Goal: Task Accomplishment & Management: Manage account settings

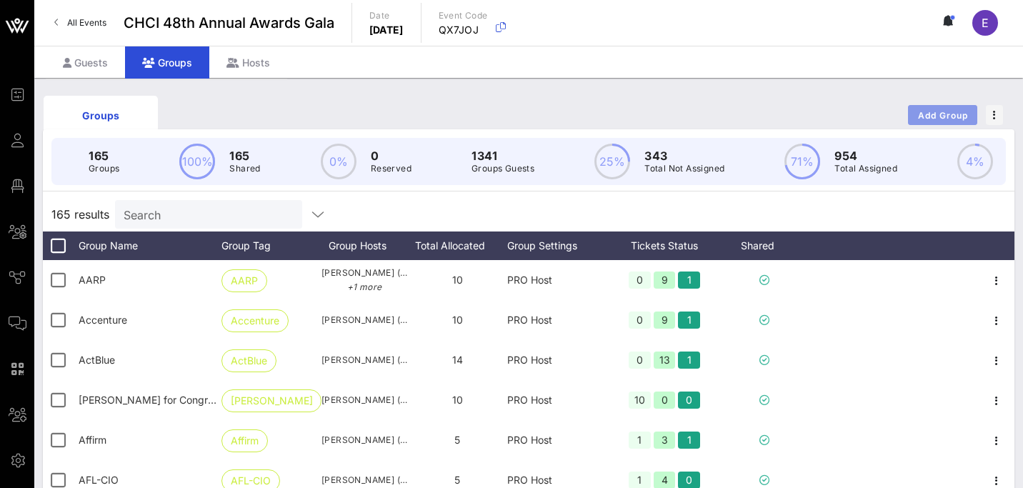
click at [952, 111] on span "Add Group" at bounding box center [943, 115] width 51 height 11
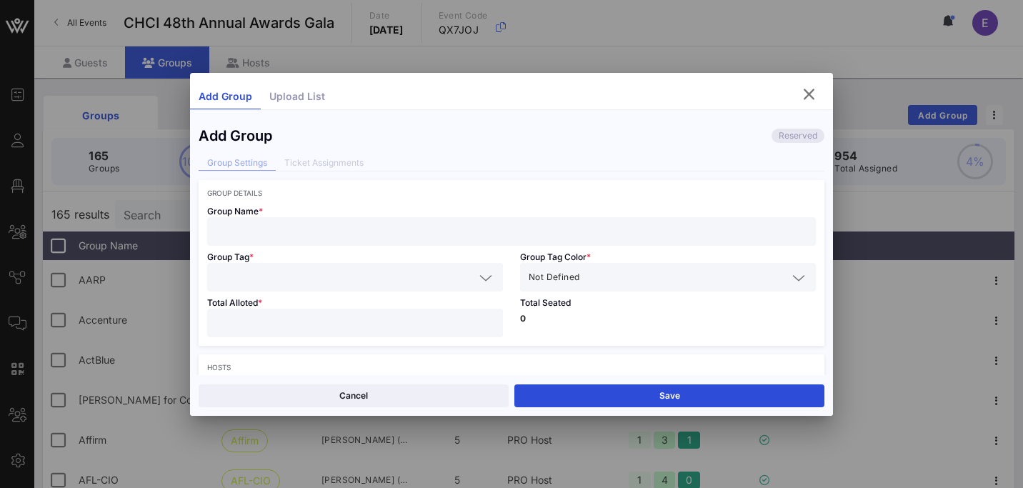
click at [472, 223] on input "text" at bounding box center [512, 231] width 592 height 19
paste input "Electronic Payment Coalition"
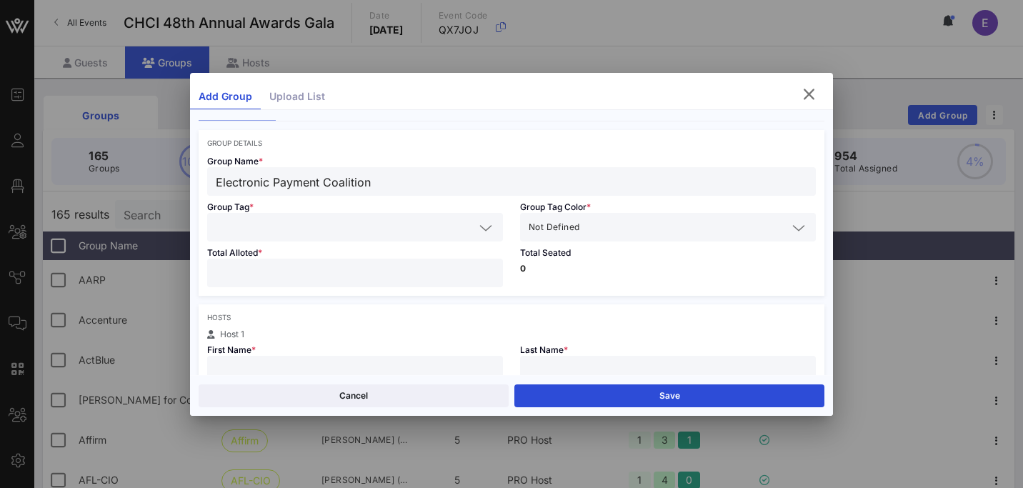
type input "Electronic Payment Coalition"
click at [403, 229] on input "text" at bounding box center [345, 227] width 259 height 19
paste input "Electronic Payment Coalition"
type input "Electronic Payment Coalition"
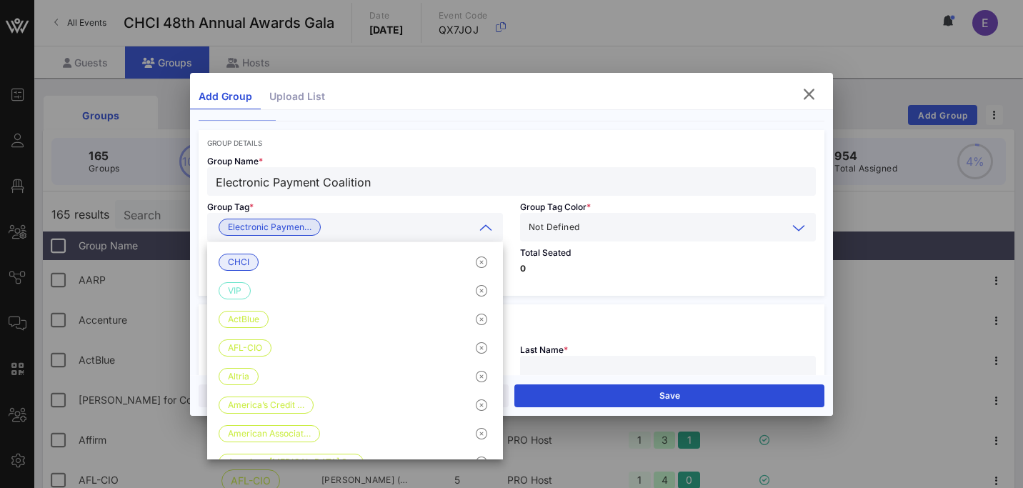
click at [603, 218] on input "text" at bounding box center [685, 227] width 205 height 19
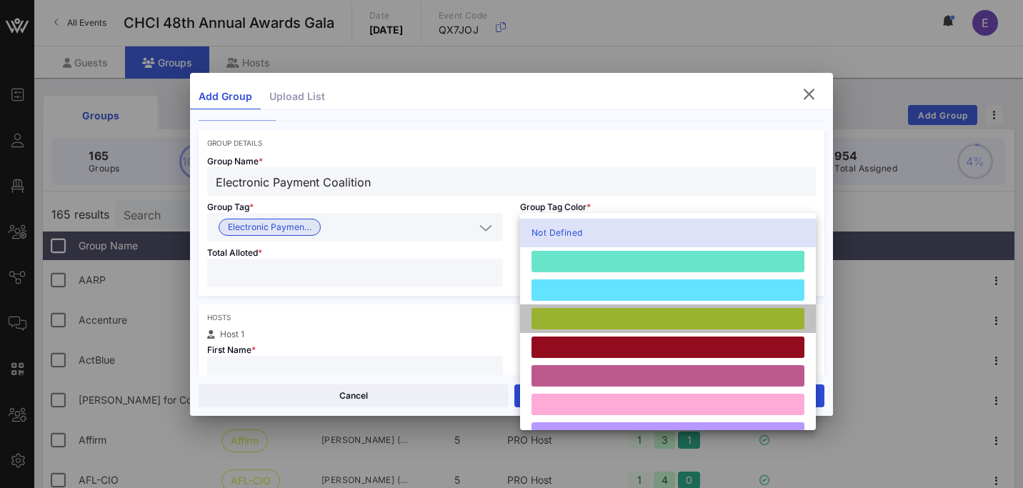
click at [580, 314] on div at bounding box center [668, 318] width 273 height 21
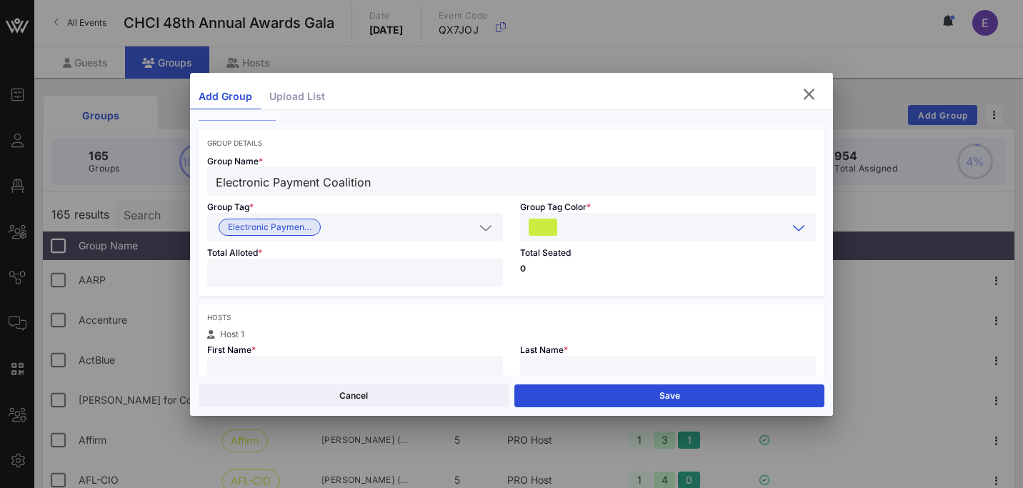
click at [397, 277] on input "number" at bounding box center [355, 273] width 279 height 19
type input "**"
click at [590, 340] on div "Last Name *" at bounding box center [668, 362] width 313 height 46
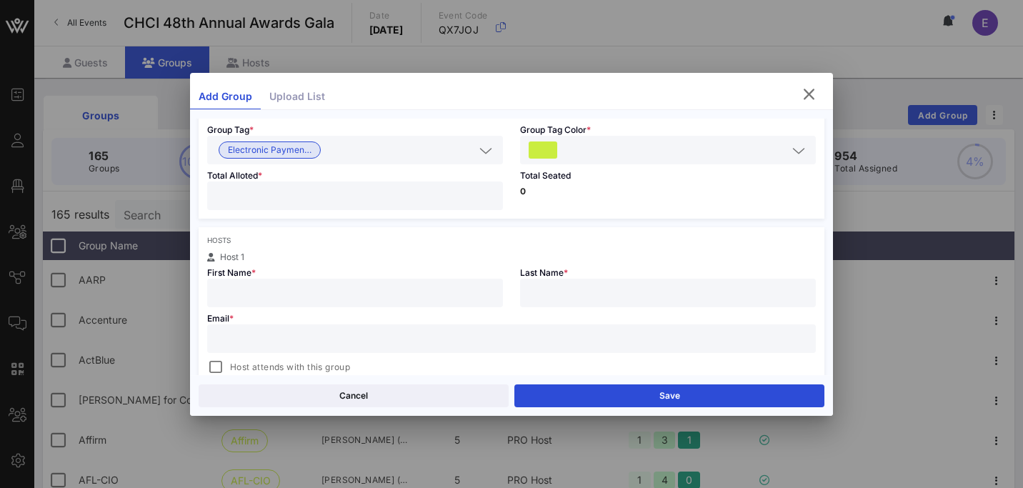
scroll to position [153, 0]
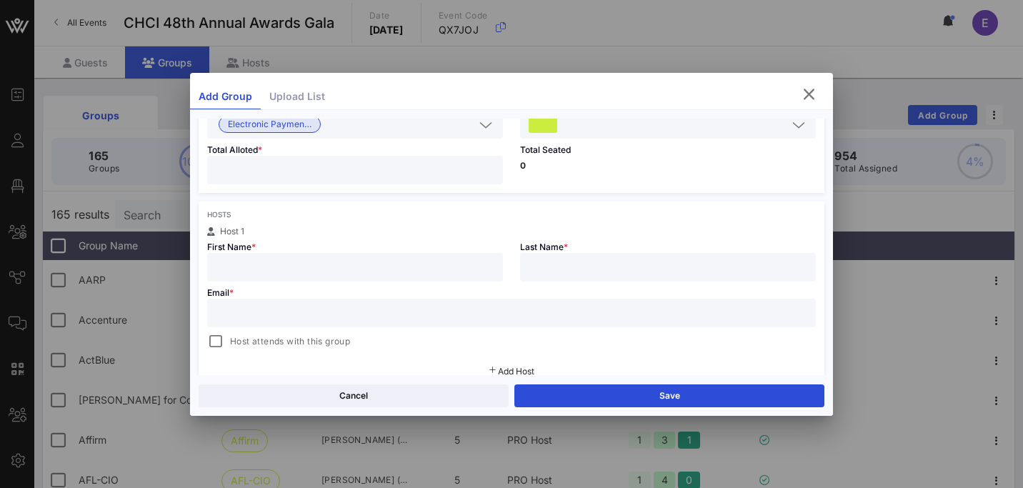
click at [338, 268] on input "text" at bounding box center [355, 267] width 279 height 19
paste input "[PERSON_NAME]"
click at [274, 268] on input "[PERSON_NAME]" at bounding box center [355, 267] width 279 height 19
type input "[PERSON_NAME]"
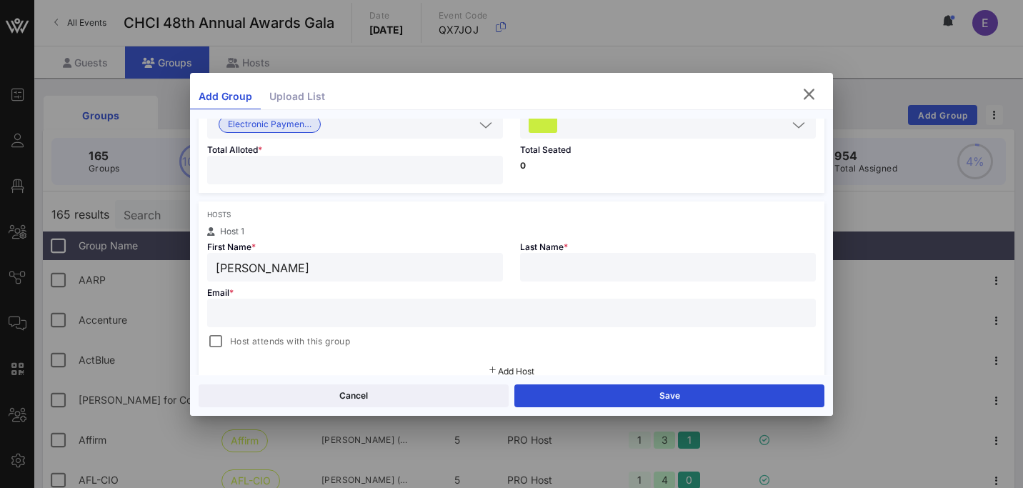
paste input "Seyfried"
type input "Seyfried"
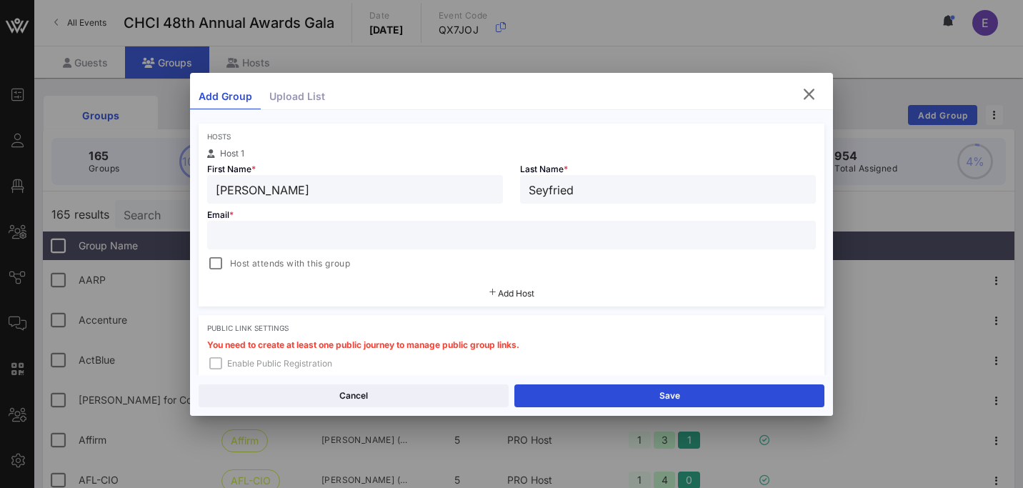
scroll to position [235, 0]
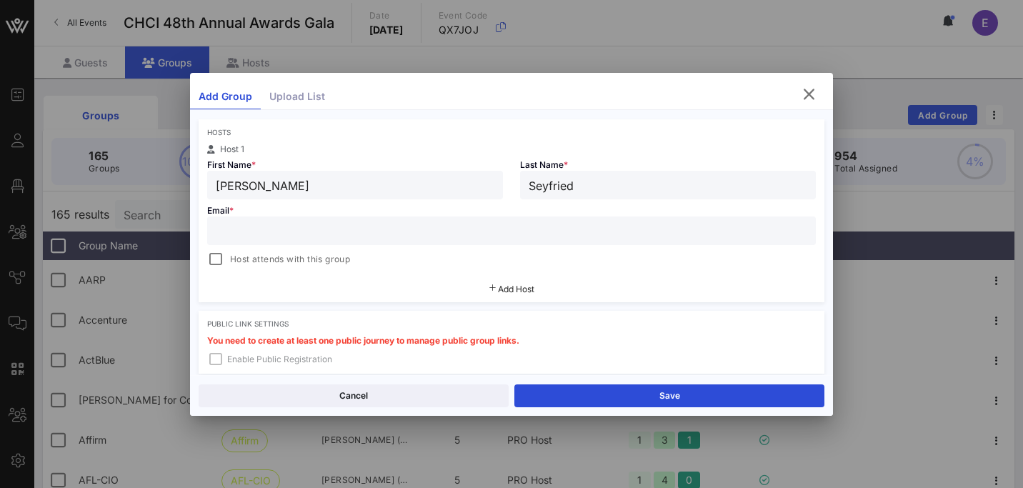
click at [443, 229] on input "text" at bounding box center [512, 231] width 592 height 19
paste input "[PERSON_NAME][EMAIL_ADDRESS][DOMAIN_NAME]"
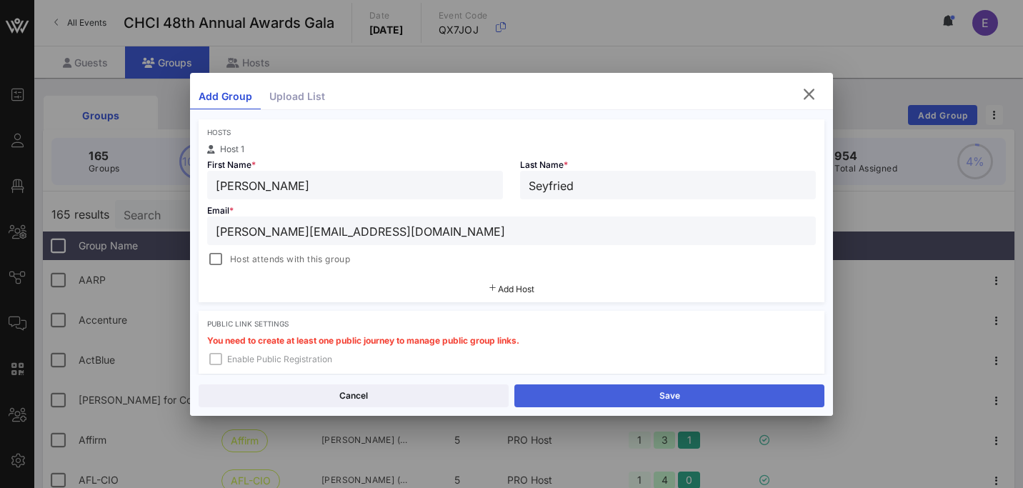
type input "[PERSON_NAME][EMAIL_ADDRESS][DOMAIN_NAME]"
click at [643, 392] on button "Save" at bounding box center [670, 396] width 310 height 23
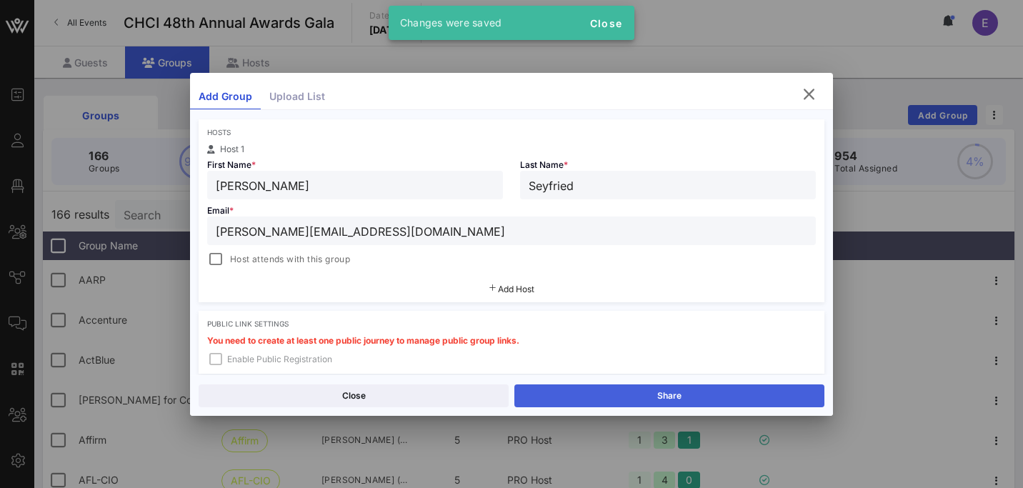
click at [666, 397] on button "Share" at bounding box center [670, 396] width 310 height 23
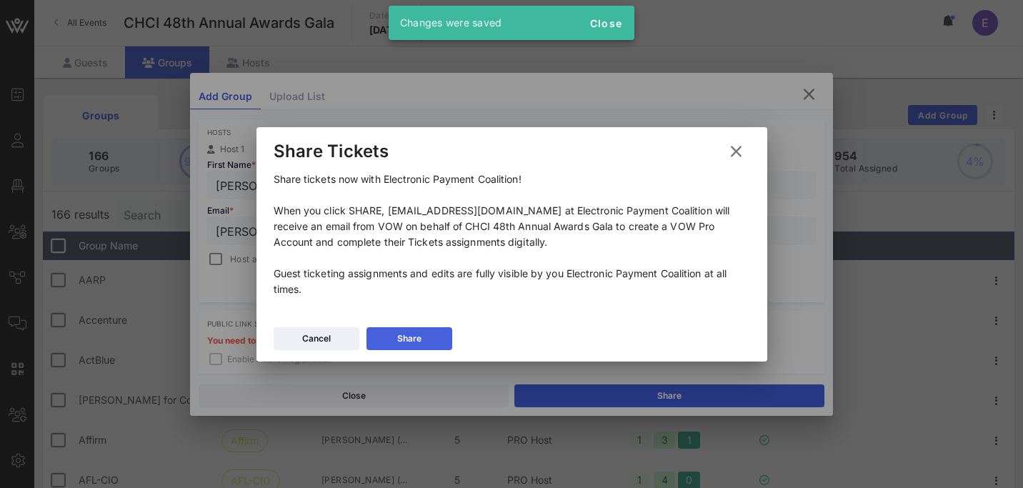
click at [415, 340] on div "Share" at bounding box center [409, 339] width 24 height 14
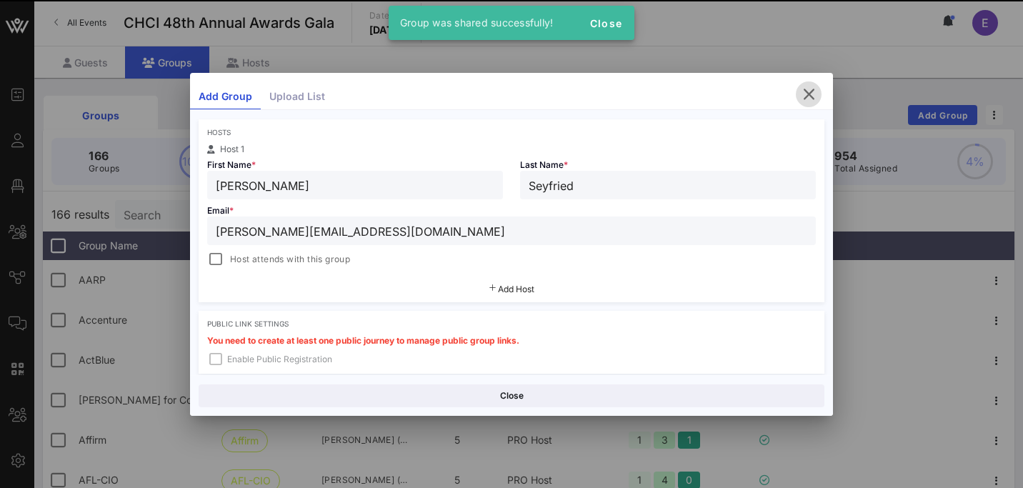
click at [814, 91] on icon "button" at bounding box center [809, 94] width 17 height 17
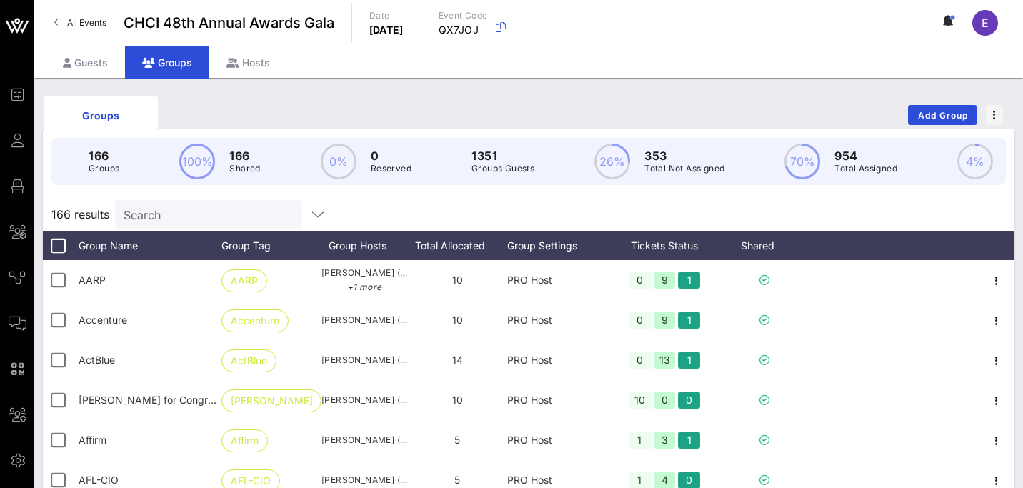
click at [207, 205] on input "Search" at bounding box center [207, 214] width 167 height 19
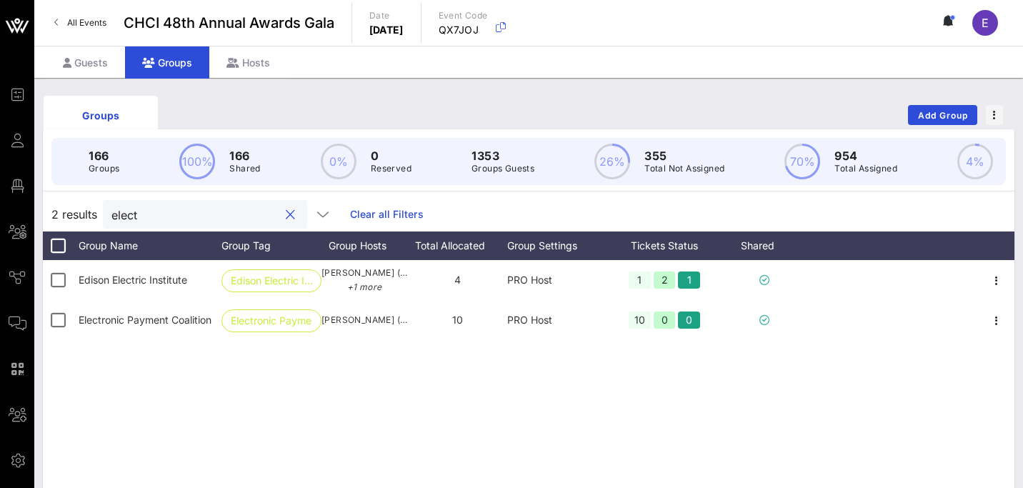
type input "elect"
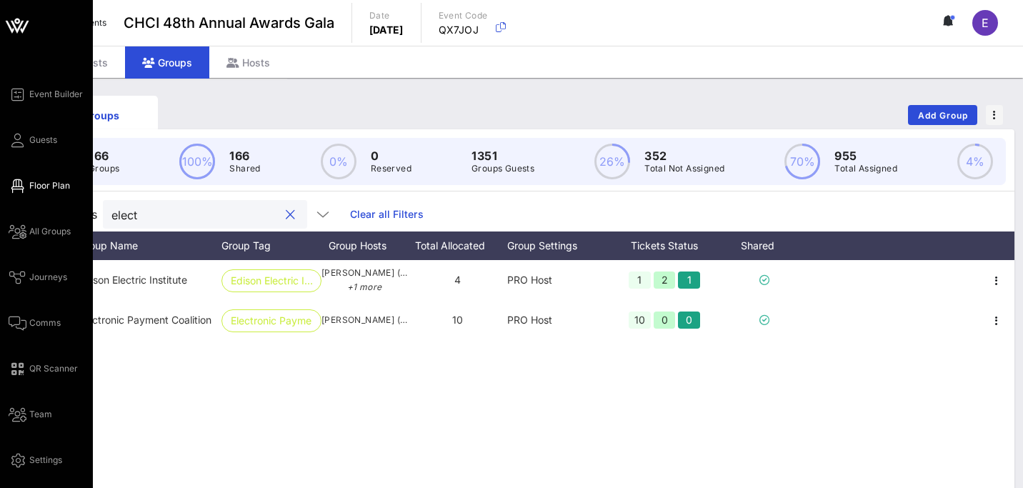
click at [54, 185] on span "Floor Plan" at bounding box center [49, 185] width 41 height 13
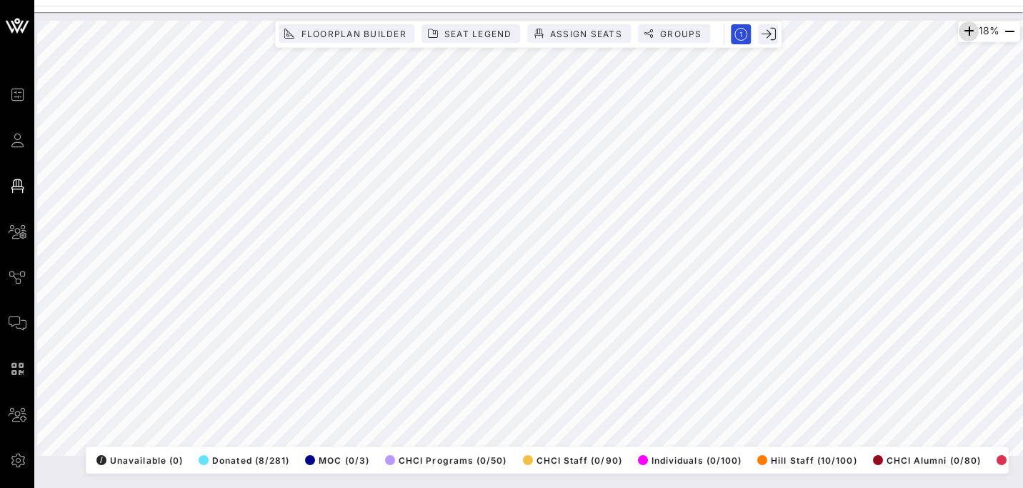
click at [963, 34] on icon "button" at bounding box center [969, 31] width 17 height 17
click at [963, 34] on icon "button" at bounding box center [966, 31] width 17 height 17
click at [963, 34] on icon "button" at bounding box center [967, 31] width 17 height 17
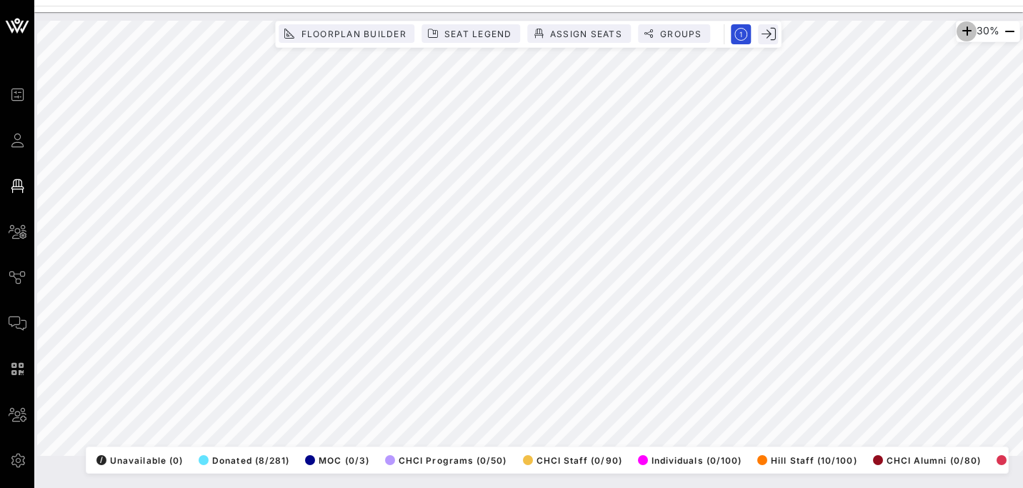
click at [963, 34] on icon "button" at bounding box center [966, 31] width 17 height 17
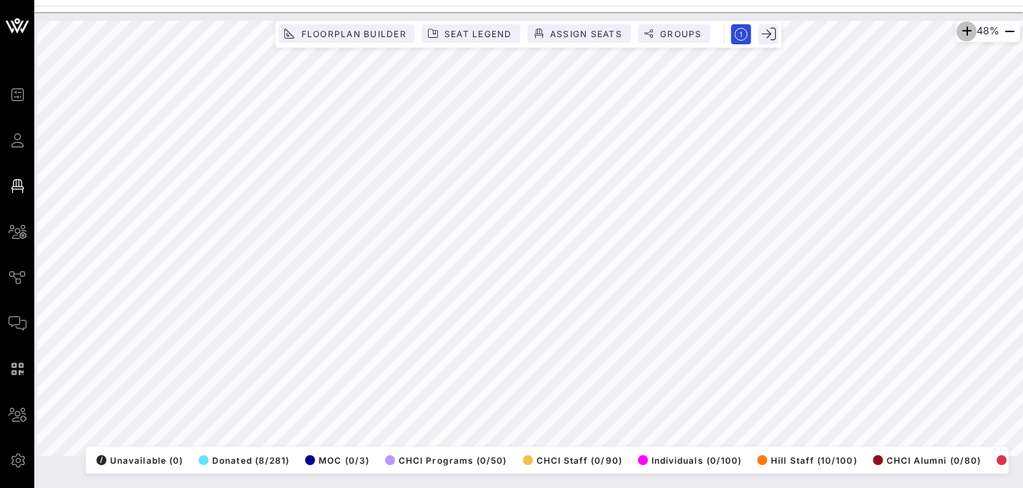
click at [963, 34] on icon "button" at bounding box center [966, 31] width 17 height 17
click at [963, 34] on icon "button" at bounding box center [967, 31] width 17 height 17
click at [678, 455] on div "58% Floorplan Builder Seat Legend Assign Seats Groups Exit All Reserved Shared …" at bounding box center [528, 238] width 983 height 435
click at [1023, 0] on html "Event Builder Guests Floor Plan All Groups Journeys Comms QR Scanner Team Setti…" at bounding box center [511, 244] width 1023 height 488
click at [413, 0] on html "Event Builder Guests Floor Plan All Groups Journeys Comms QR Scanner Team Setti…" at bounding box center [511, 244] width 1023 height 488
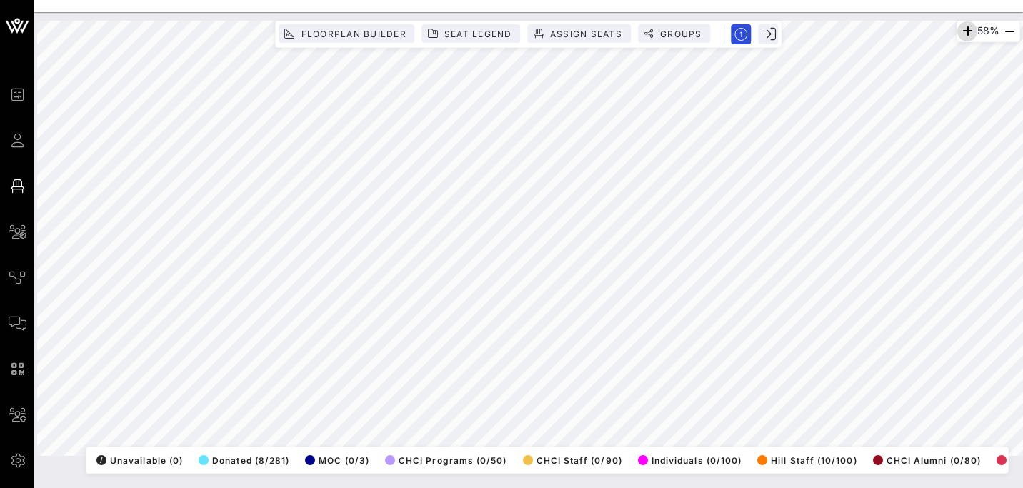
click at [961, 31] on icon "button" at bounding box center [967, 31] width 17 height 17
click at [961, 31] on icon "button" at bounding box center [969, 31] width 17 height 17
click at [959, 30] on icon "button" at bounding box center [967, 31] width 17 height 17
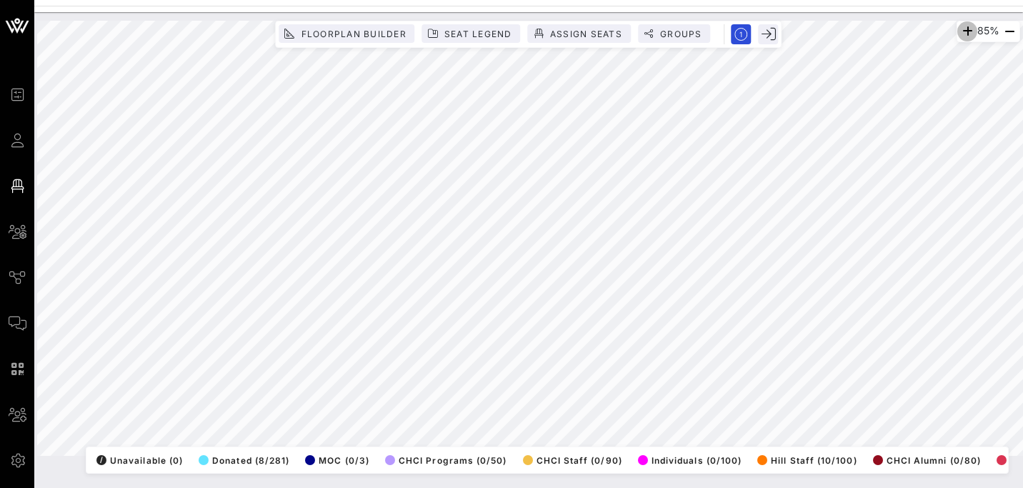
click at [959, 30] on icon "button" at bounding box center [967, 31] width 17 height 17
click at [959, 30] on icon "button" at bounding box center [962, 31] width 17 height 17
click at [959, 30] on icon "button" at bounding box center [964, 31] width 17 height 17
click at [1004, 35] on icon "button" at bounding box center [1009, 31] width 17 height 17
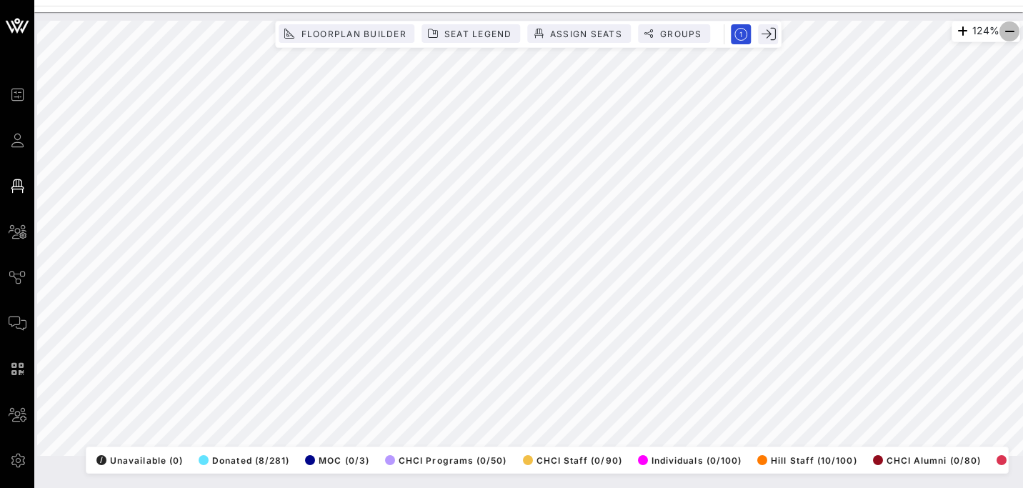
click at [1004, 35] on icon "button" at bounding box center [1009, 31] width 17 height 17
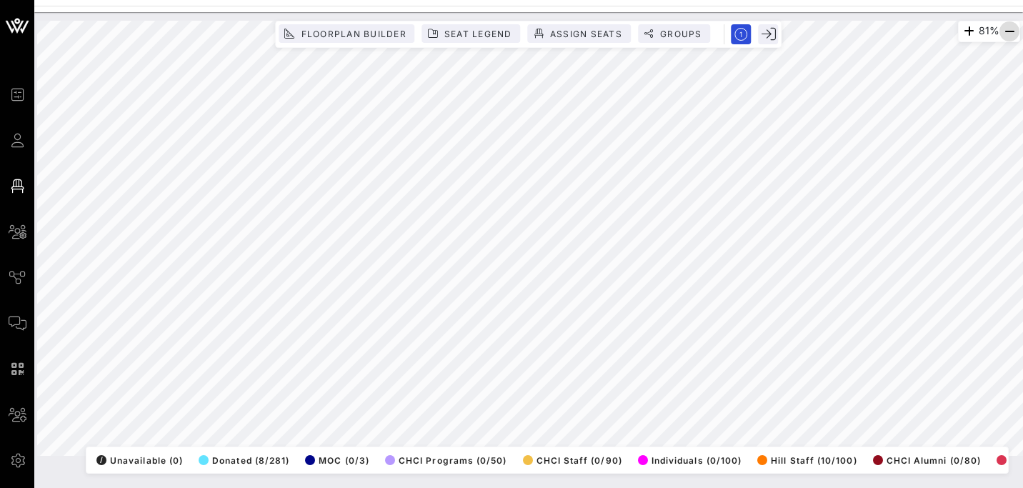
click at [1004, 35] on icon "button" at bounding box center [1009, 31] width 17 height 17
click at [1008, 33] on icon "button" at bounding box center [1009, 31] width 17 height 17
click at [760, 486] on div "48% Floorplan Builder Seat Legend Assign Seats Groups Exit All Reserved Shared …" at bounding box center [528, 250] width 989 height 476
